Goal: Task Accomplishment & Management: Complete application form

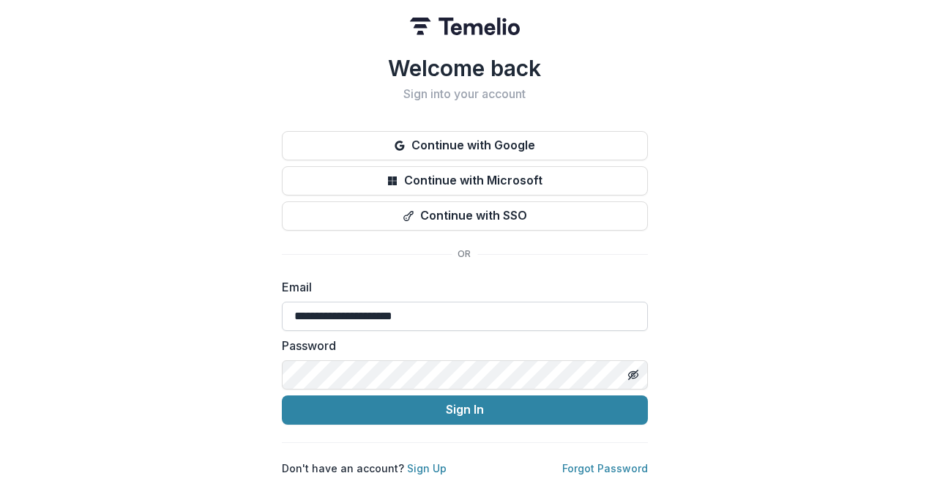
type input "**********"
click at [464, 403] on button "Sign In" at bounding box center [465, 409] width 366 height 29
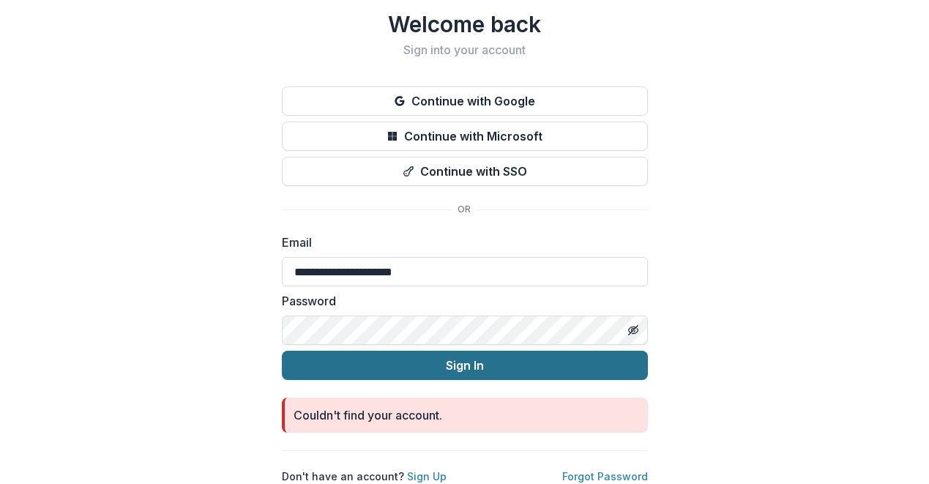
scroll to position [48, 0]
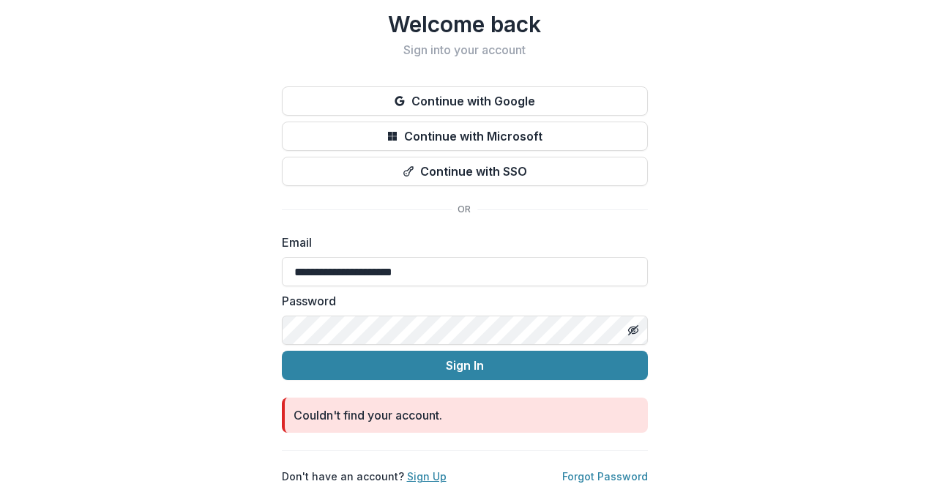
click at [423, 470] on link "Sign Up" at bounding box center [427, 476] width 40 height 12
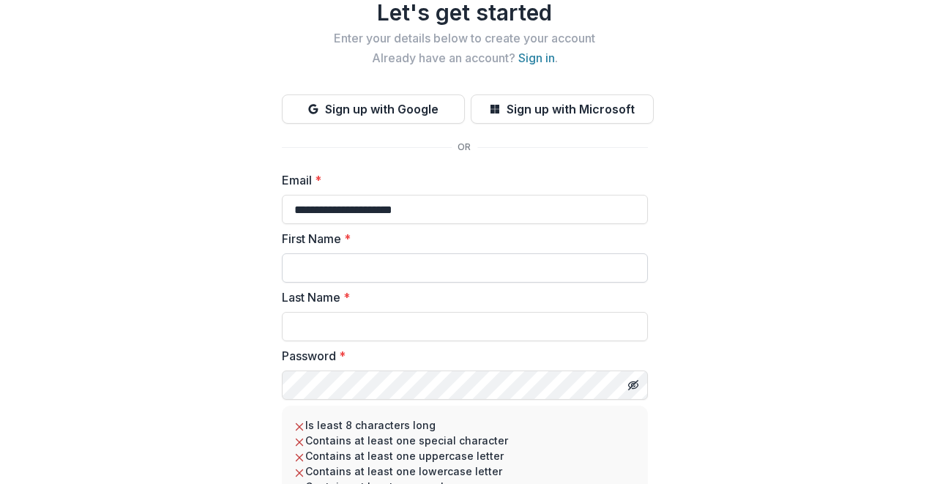
type input "**********"
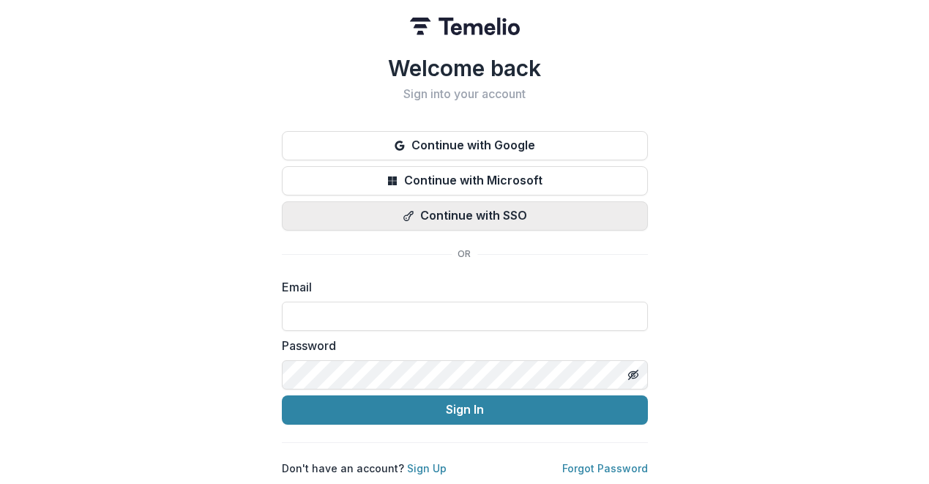
click at [446, 217] on button "Continue with SSO" at bounding box center [465, 215] width 366 height 29
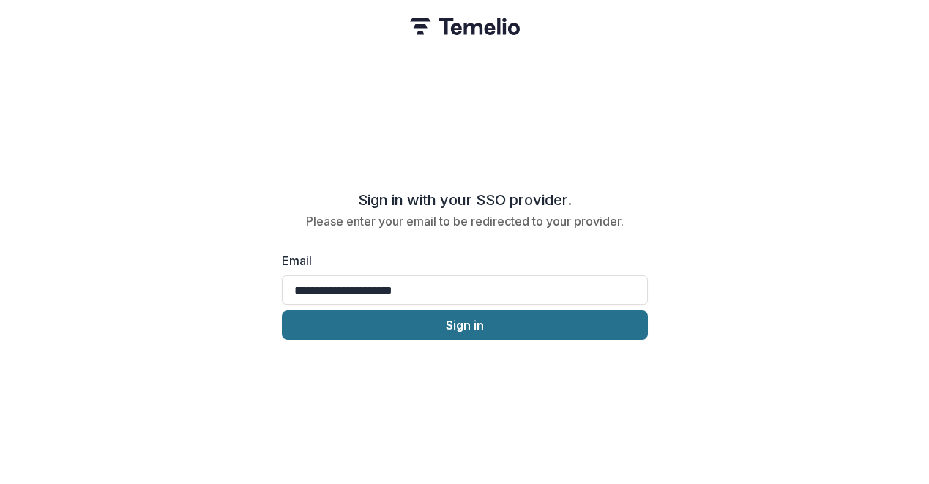
type input "**********"
click at [360, 310] on button "Sign in" at bounding box center [465, 324] width 366 height 29
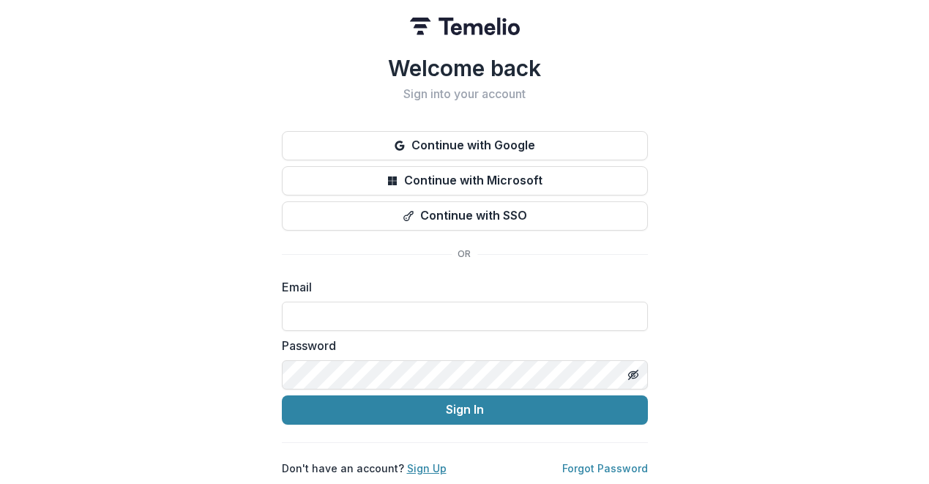
click at [419, 462] on link "Sign Up" at bounding box center [427, 468] width 40 height 12
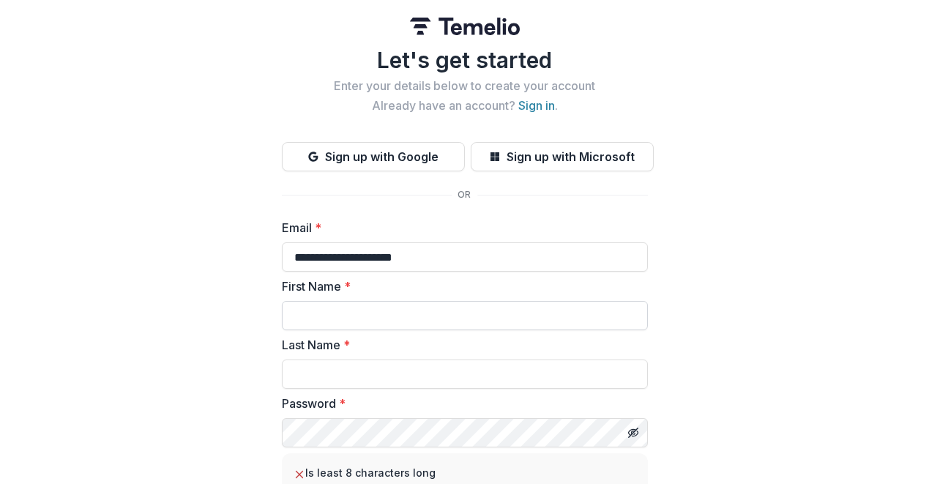
type input "**********"
type input "****"
click at [381, 358] on div "Last Name *" at bounding box center [465, 362] width 366 height 53
type input "********"
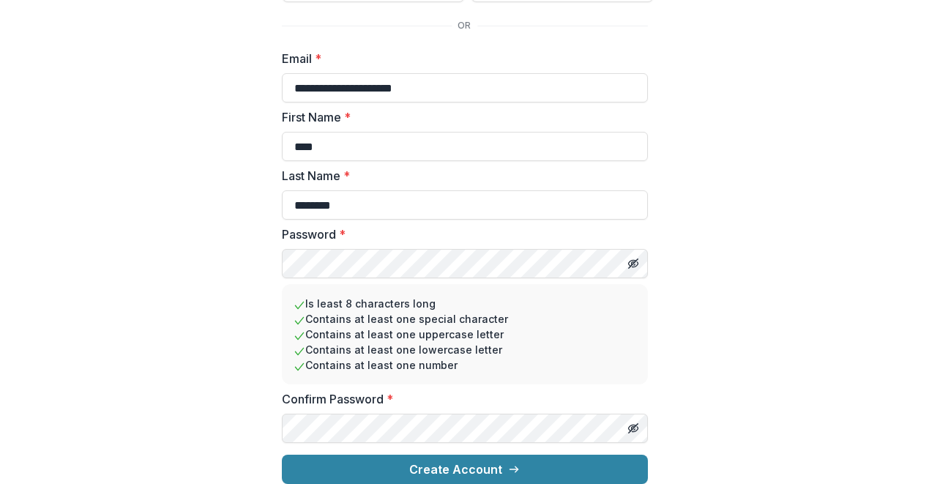
scroll to position [181, 0]
click at [634, 422] on icon "Toggle password visibility" at bounding box center [633, 428] width 12 height 12
click at [637, 252] on button "Toggle password visibility" at bounding box center [632, 263] width 23 height 23
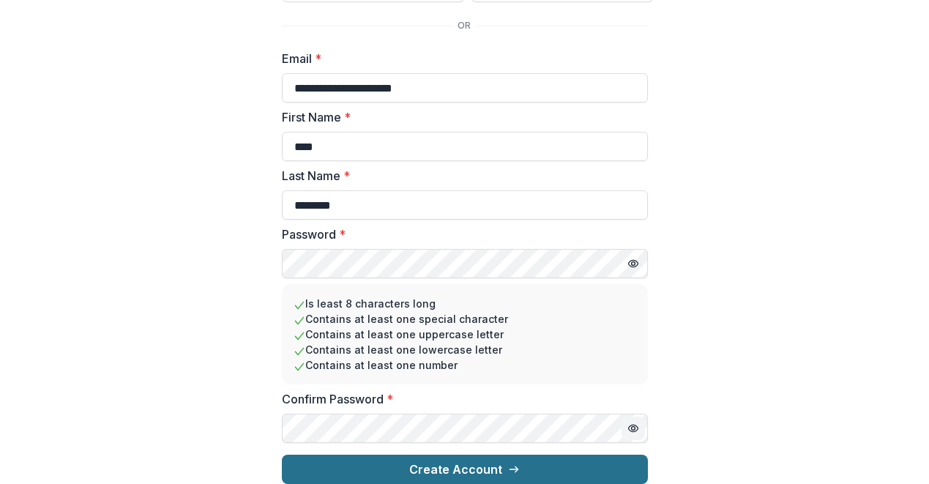
click at [528, 456] on button "Create Account" at bounding box center [465, 468] width 366 height 29
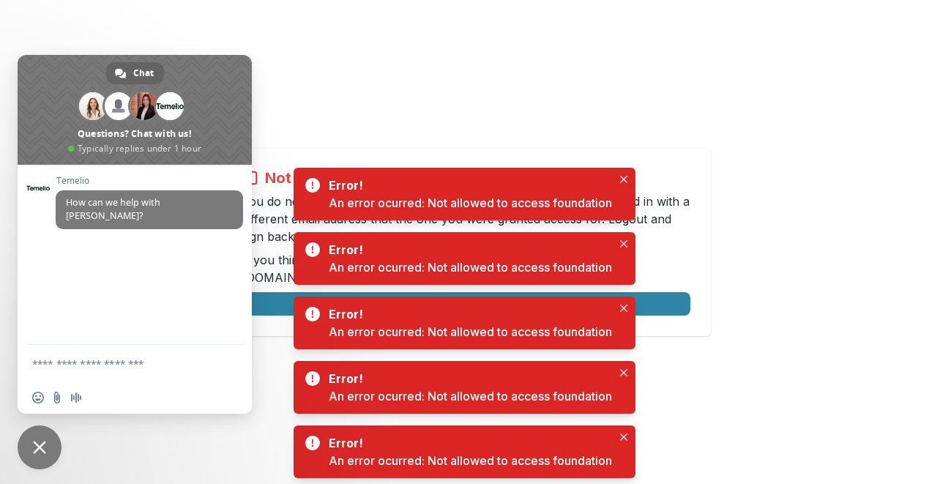
click at [571, 114] on div "Not allowed to view page You do not have permission to view the page. It is lik…" at bounding box center [464, 242] width 929 height 484
click at [45, 438] on span "Close chat" at bounding box center [40, 447] width 44 height 44
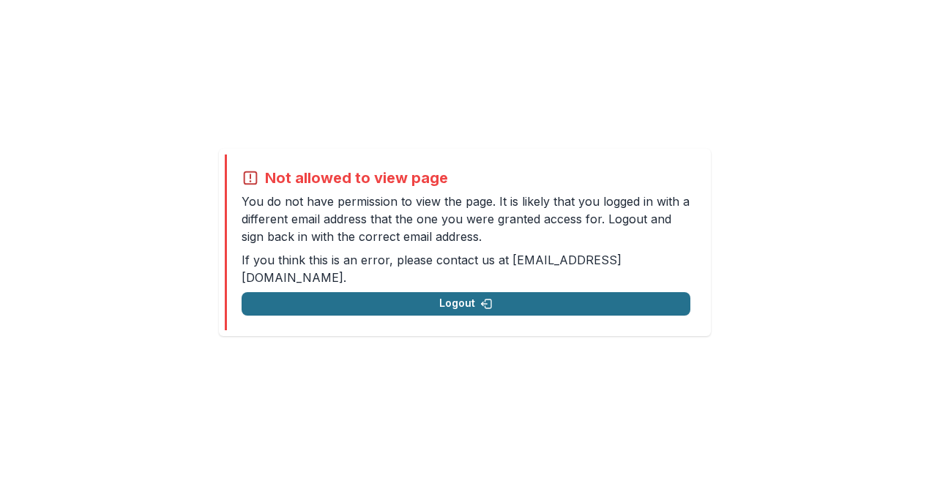
click at [399, 292] on button "Logout" at bounding box center [465, 303] width 449 height 23
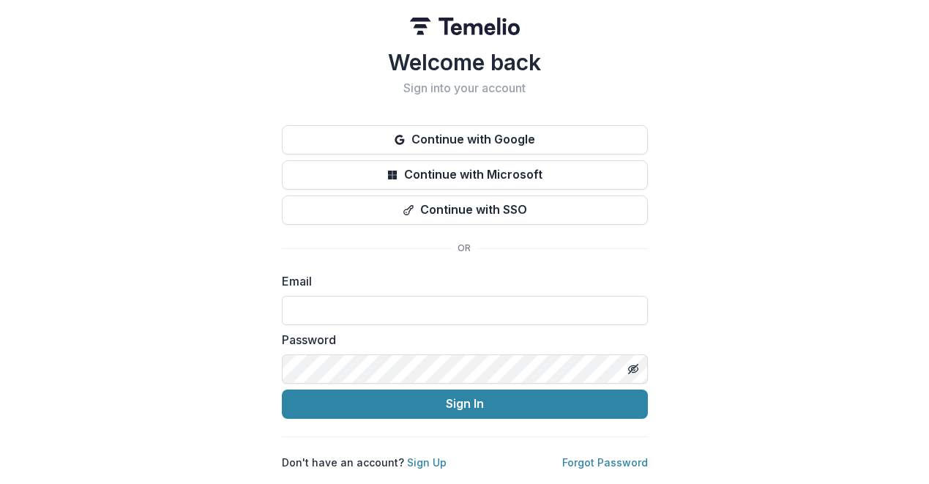
click at [383, 291] on div "Email" at bounding box center [465, 298] width 366 height 53
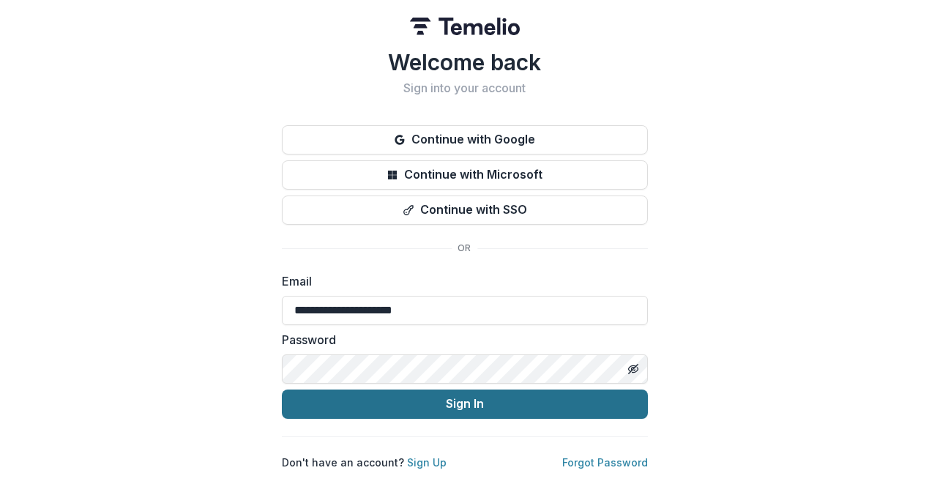
type input "**********"
click at [464, 403] on button "Sign In" at bounding box center [465, 403] width 366 height 29
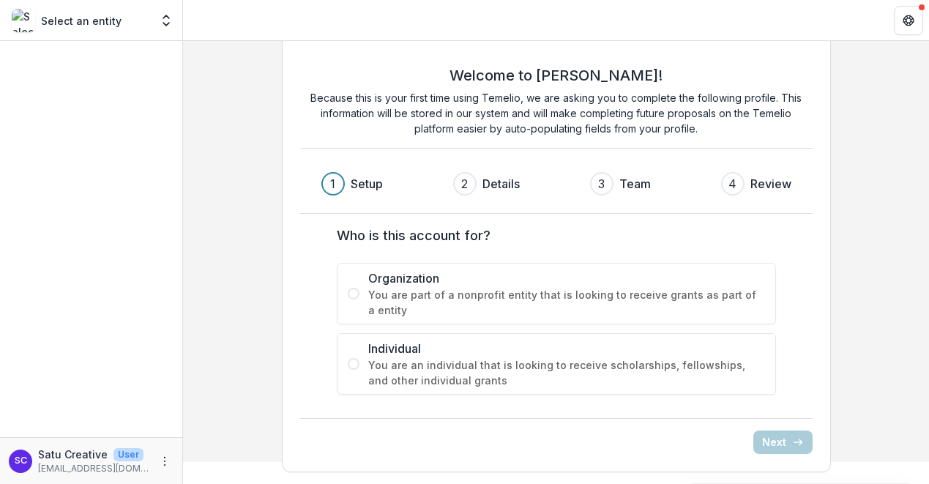
scroll to position [22, 0]
click at [369, 302] on span "You are part of a nonprofit entity that is looking to receive grants as part of…" at bounding box center [566, 302] width 397 height 31
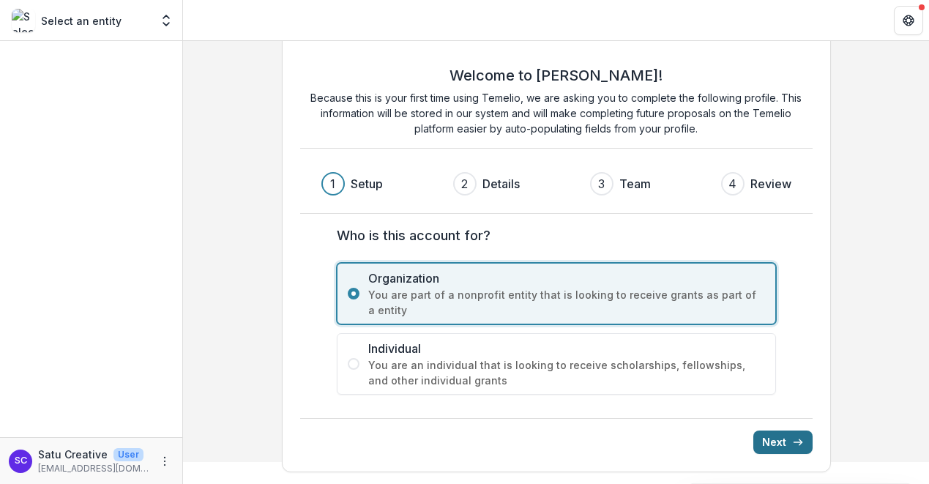
click at [795, 437] on icon "submit" at bounding box center [798, 442] width 12 height 12
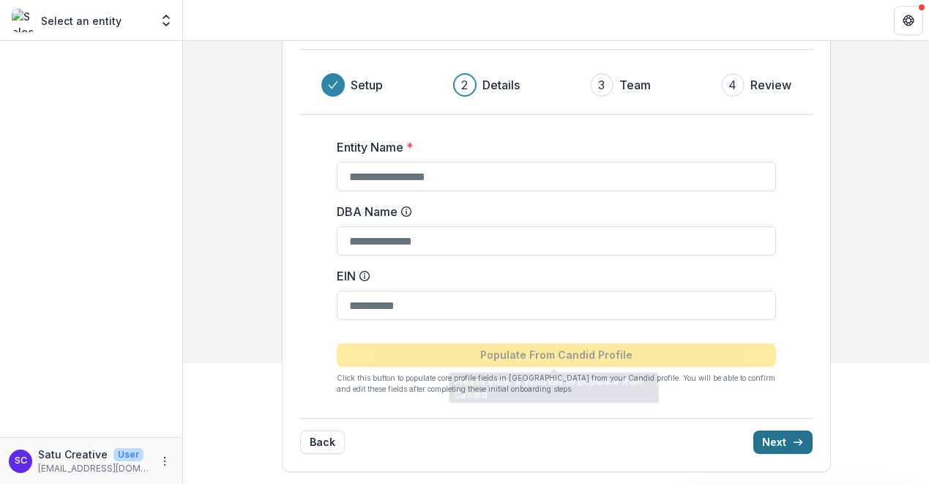
scroll to position [121, 0]
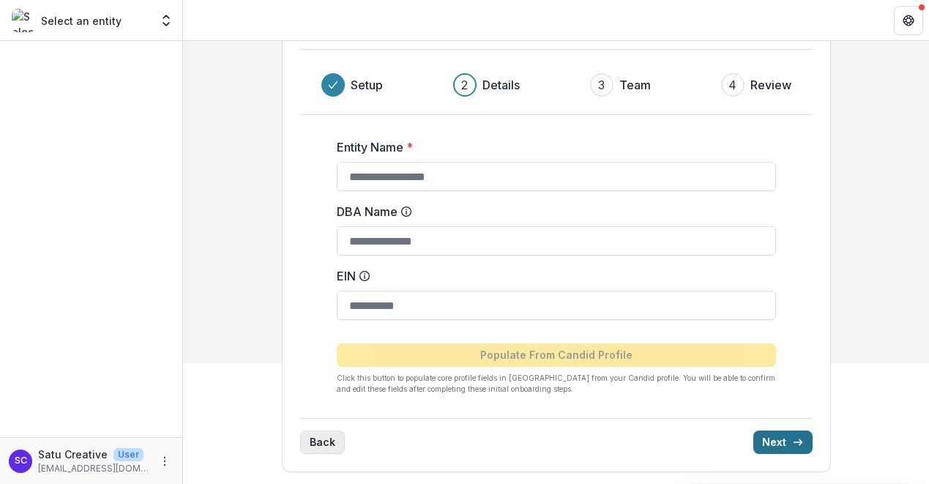
click at [324, 430] on button "Back" at bounding box center [322, 441] width 45 height 23
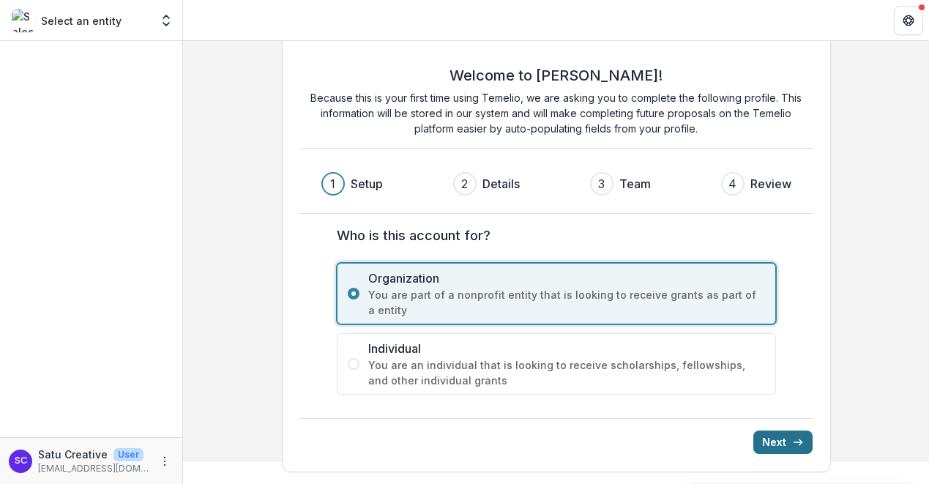
scroll to position [22, 0]
click at [787, 435] on button "Next" at bounding box center [782, 441] width 59 height 23
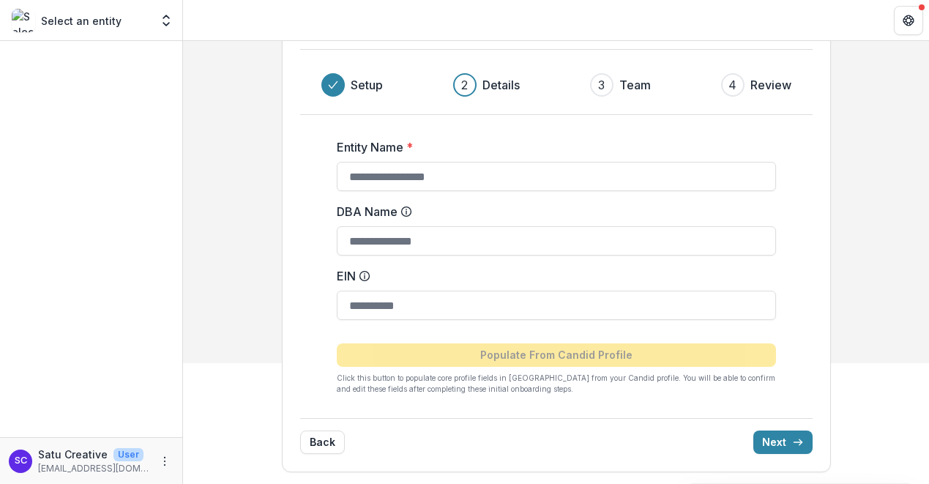
scroll to position [121, 0]
click at [504, 166] on input "Entity Name *" at bounding box center [556, 176] width 439 height 29
type input "**********"
click at [792, 446] on icon "submit" at bounding box center [798, 442] width 12 height 12
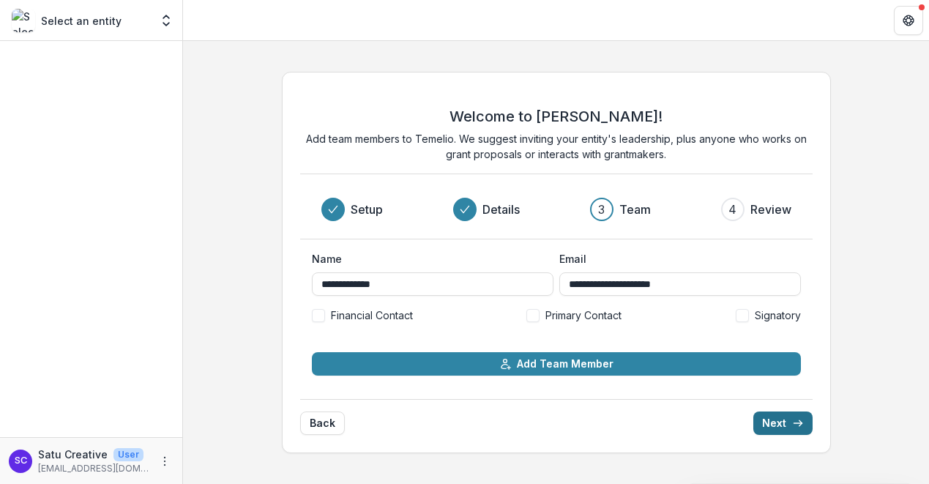
click at [781, 424] on button "Next" at bounding box center [782, 422] width 59 height 23
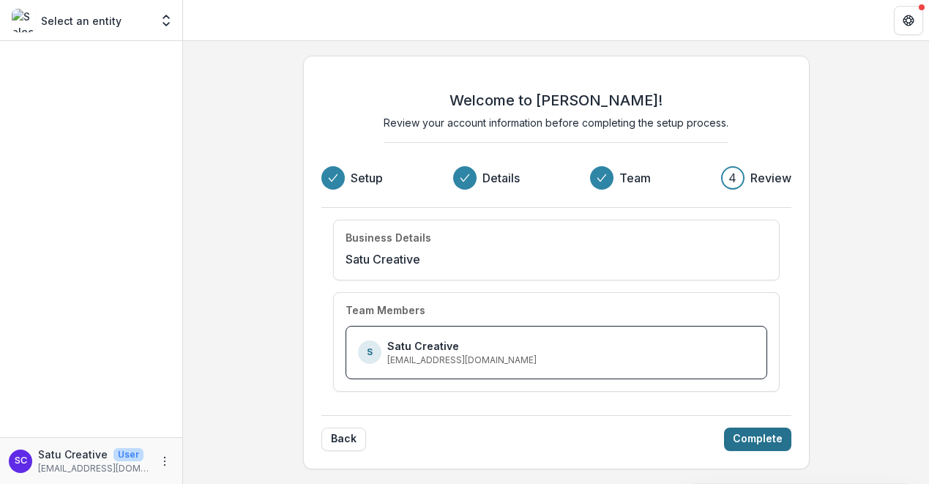
click at [777, 439] on button "Complete" at bounding box center [757, 438] width 67 height 23
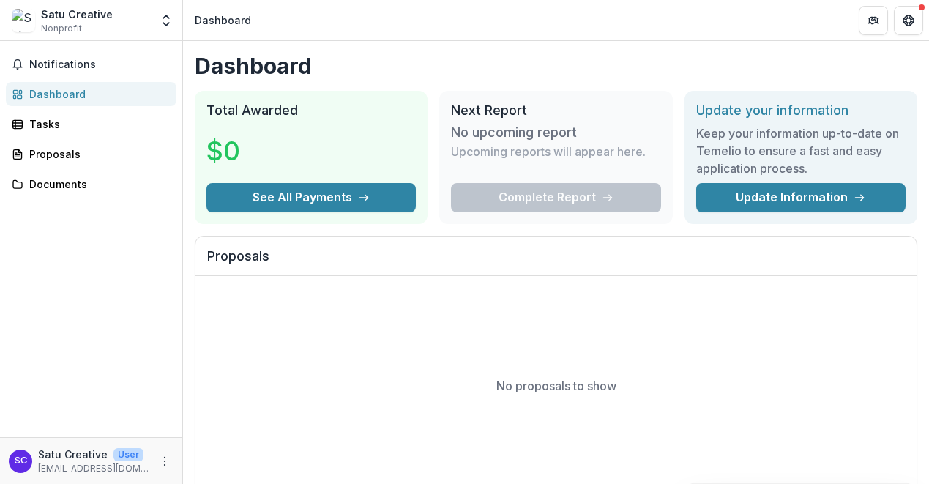
click at [124, 94] on div "Dashboard" at bounding box center [96, 93] width 135 height 15
click at [132, 121] on div "Tasks" at bounding box center [96, 123] width 135 height 15
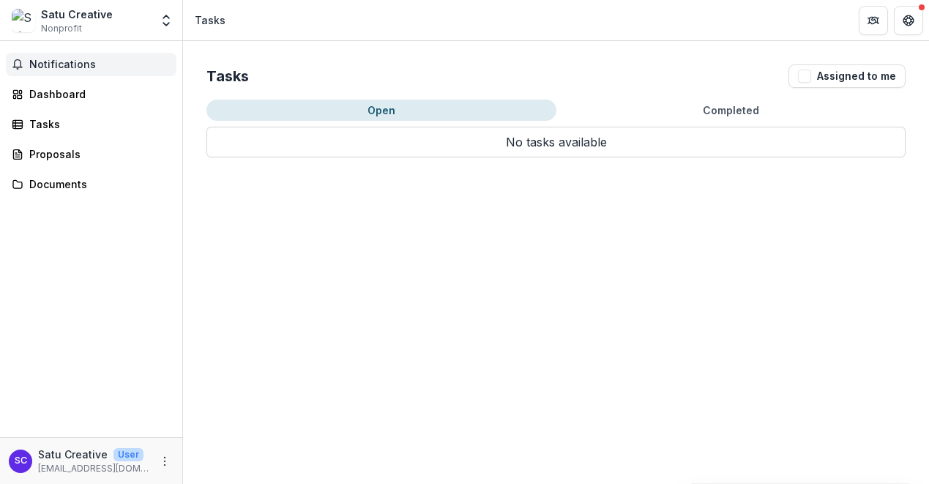
click at [106, 69] on span "Notifications" at bounding box center [99, 65] width 141 height 12
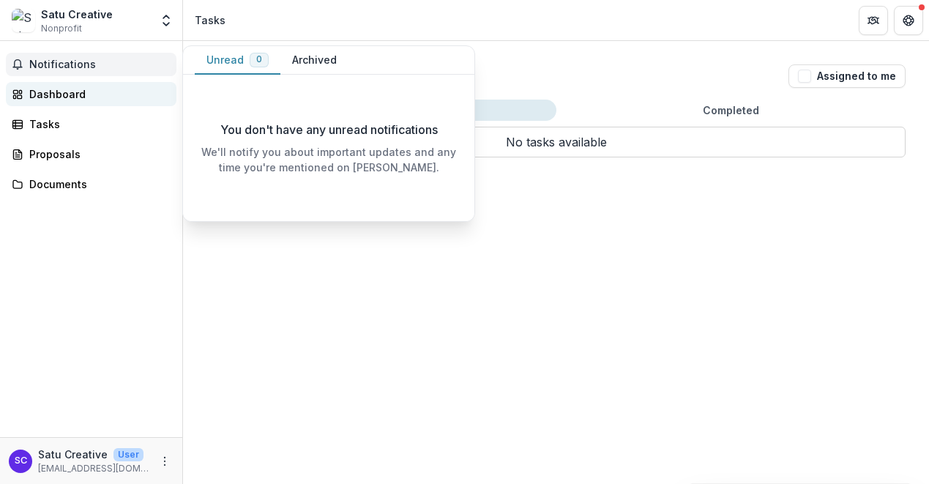
click at [143, 105] on link "Dashboard" at bounding box center [91, 94] width 170 height 24
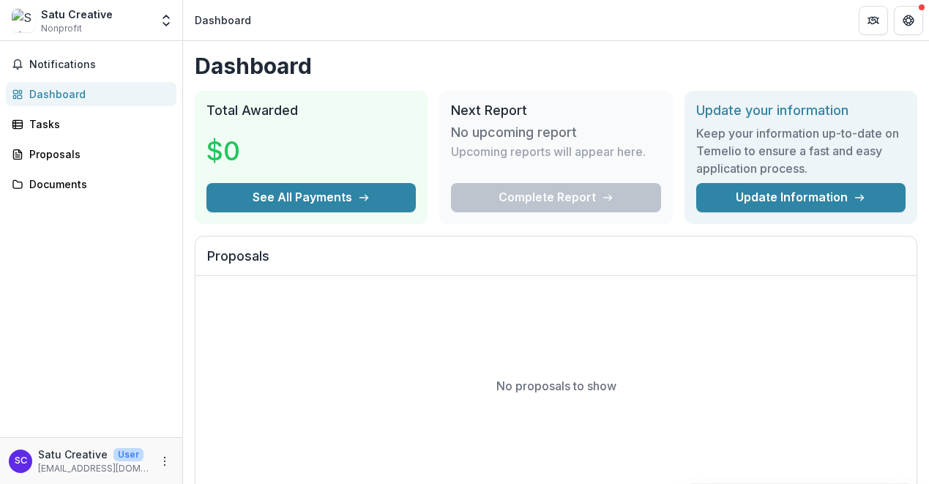
click at [128, 138] on div "Notifications Dashboard Tasks Proposals Documents" at bounding box center [91, 239] width 182 height 396
click at [117, 127] on div "Tasks" at bounding box center [96, 123] width 135 height 15
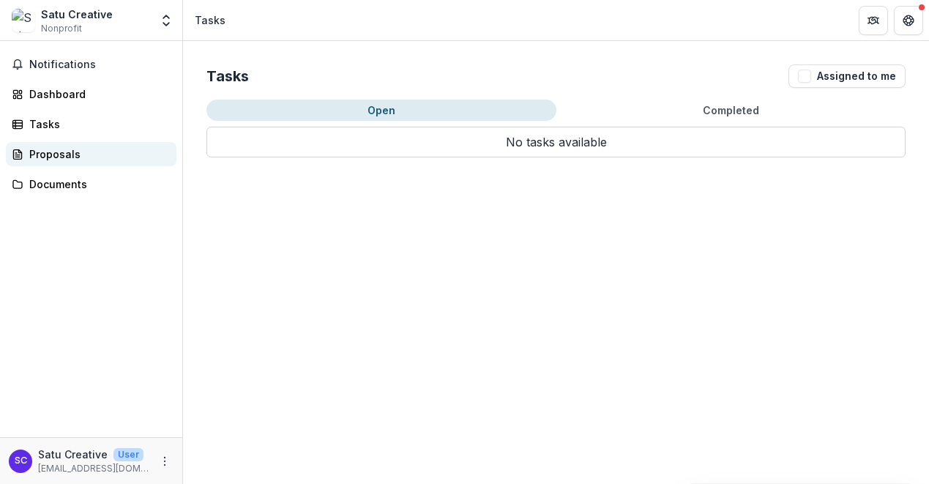
click at [117, 148] on div "Proposals" at bounding box center [96, 153] width 135 height 15
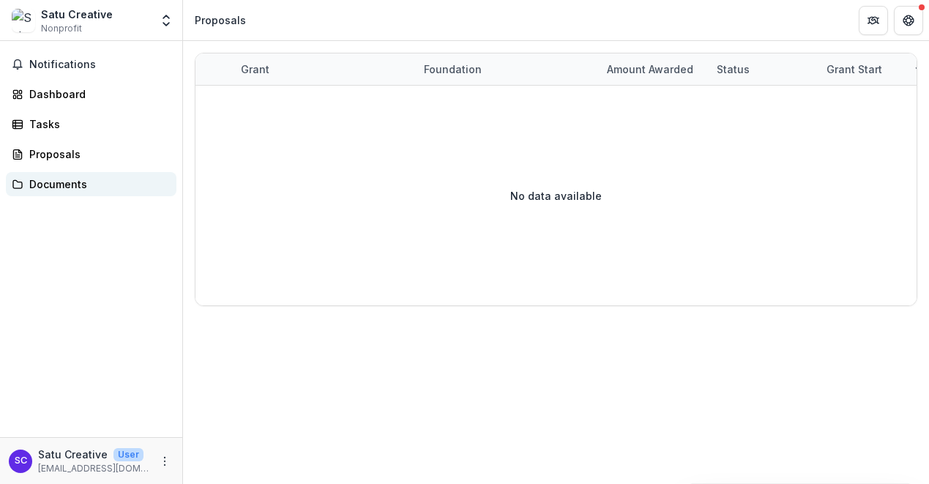
click at [127, 183] on div "Documents" at bounding box center [96, 183] width 135 height 15
